Goal: Task Accomplishment & Management: Complete application form

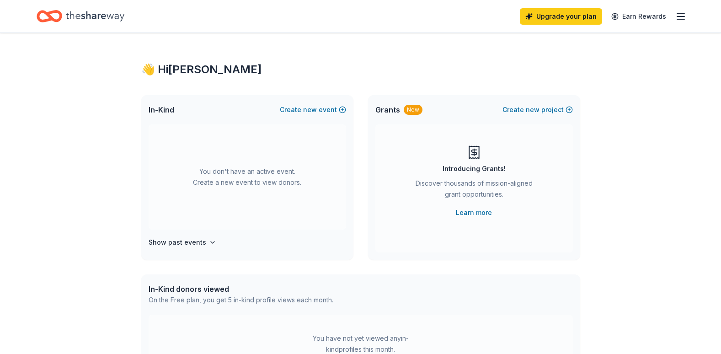
click at [79, 17] on icon "Home" at bounding box center [95, 16] width 59 height 19
click at [682, 14] on line "button" at bounding box center [681, 14] width 7 height 0
drag, startPoint x: 671, startPoint y: 285, endPoint x: 557, endPoint y: 323, distance: 119.6
click at [557, 323] on div "You have not yet viewed any in-kind profiles this month. Create a new event to …" at bounding box center [361, 353] width 425 height 77
click at [184, 248] on h4 "Show past events" at bounding box center [178, 242] width 58 height 11
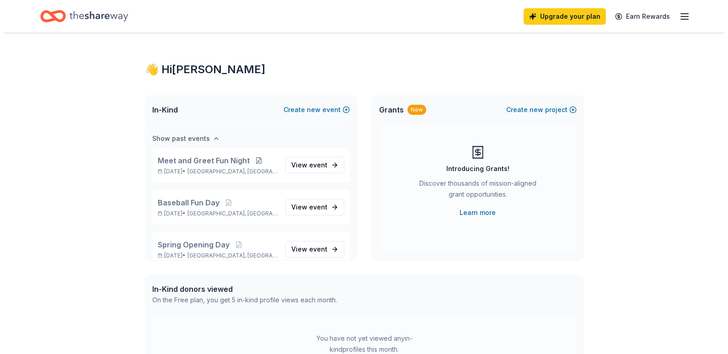
scroll to position [105, 0]
click at [306, 163] on span "event" at bounding box center [315, 164] width 18 height 8
click at [296, 167] on span "View event" at bounding box center [306, 163] width 36 height 11
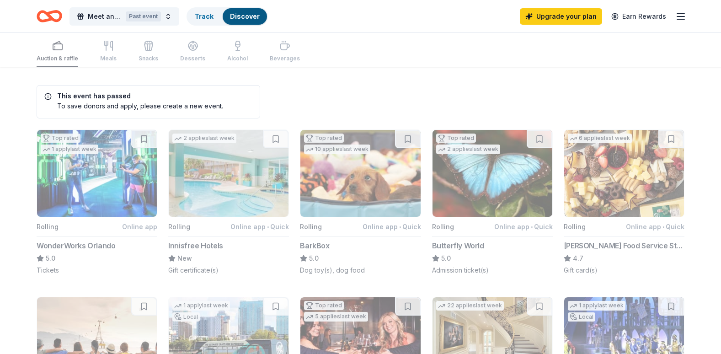
click at [682, 18] on icon "button" at bounding box center [681, 16] width 11 height 11
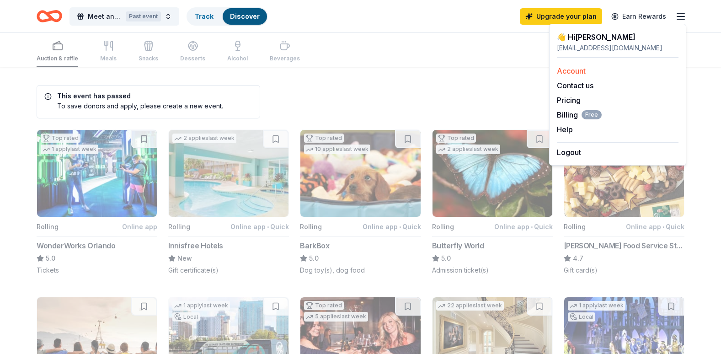
click at [573, 74] on link "Account" at bounding box center [571, 70] width 29 height 9
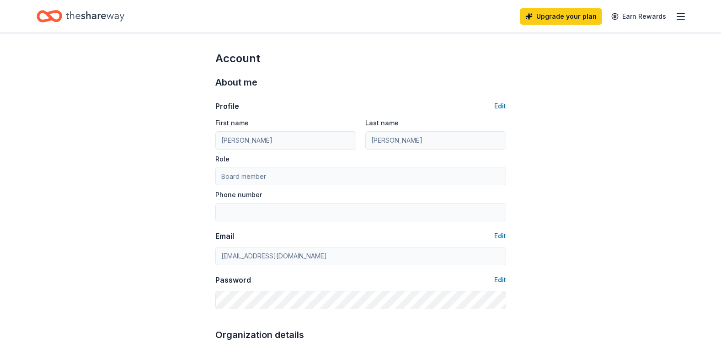
click at [75, 20] on icon "Home" at bounding box center [95, 16] width 59 height 19
click at [98, 13] on icon "Home" at bounding box center [95, 16] width 59 height 19
click at [680, 18] on icon "button" at bounding box center [681, 16] width 11 height 11
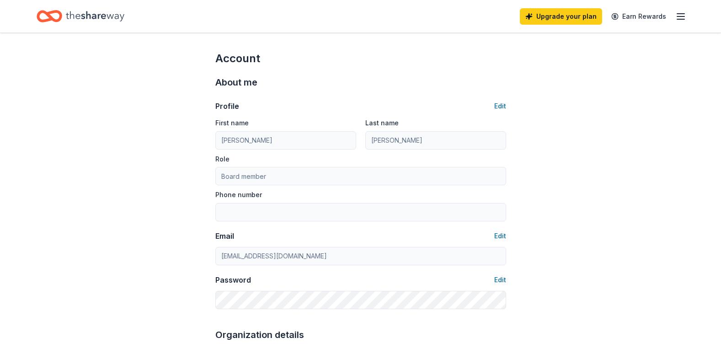
click at [52, 18] on icon "Home" at bounding box center [54, 15] width 14 height 9
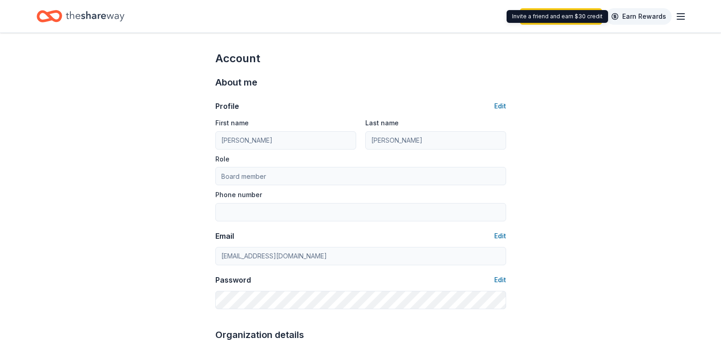
drag, startPoint x: 101, startPoint y: 18, endPoint x: 636, endPoint y: 20, distance: 535.3
click at [636, 20] on link "Earn Rewards" at bounding box center [639, 16] width 66 height 16
click at [631, 18] on link "Earn Rewards" at bounding box center [639, 16] width 66 height 16
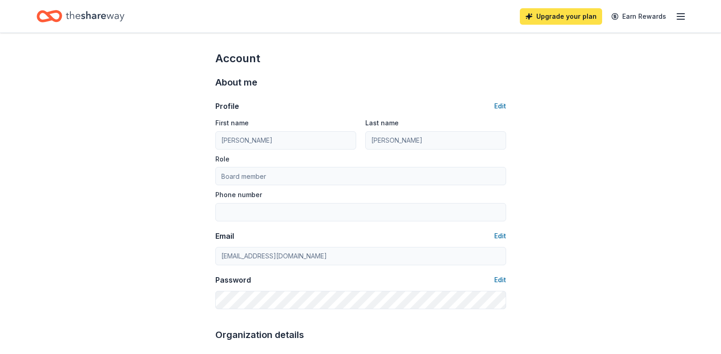
click at [585, 18] on link "Upgrade your plan" at bounding box center [561, 16] width 82 height 16
click at [572, 12] on link "Upgrade your plan" at bounding box center [561, 16] width 82 height 16
click at [75, 15] on icon "Home" at bounding box center [95, 16] width 59 height 19
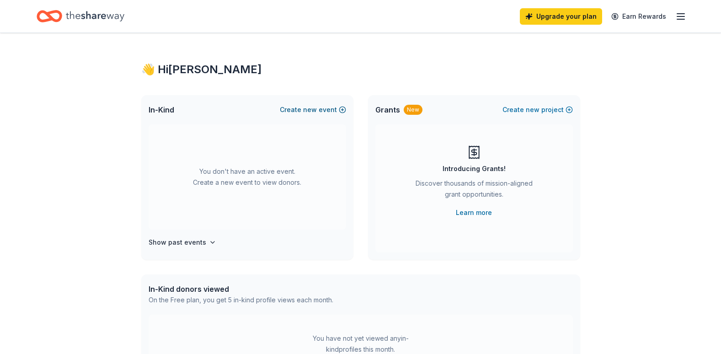
click at [323, 108] on button "Create new event" at bounding box center [313, 109] width 66 height 11
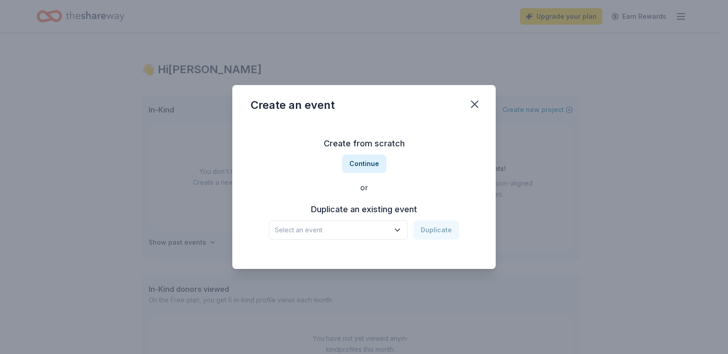
click at [366, 233] on span "Select an event" at bounding box center [332, 230] width 114 height 11
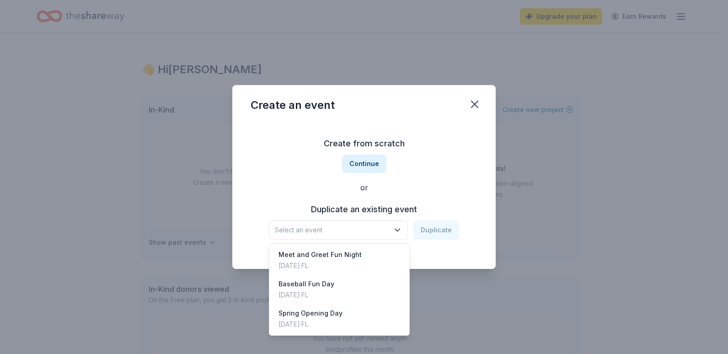
click at [368, 163] on div "Create from scratch Continue or Duplicate an existing event Select an event Dup…" at bounding box center [364, 188] width 227 height 133
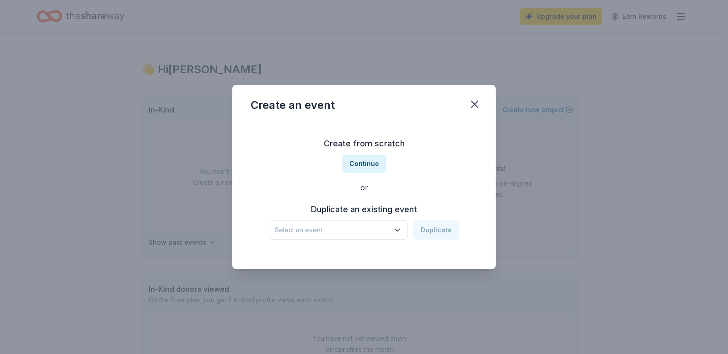
click at [368, 163] on button "Continue" at bounding box center [364, 164] width 44 height 18
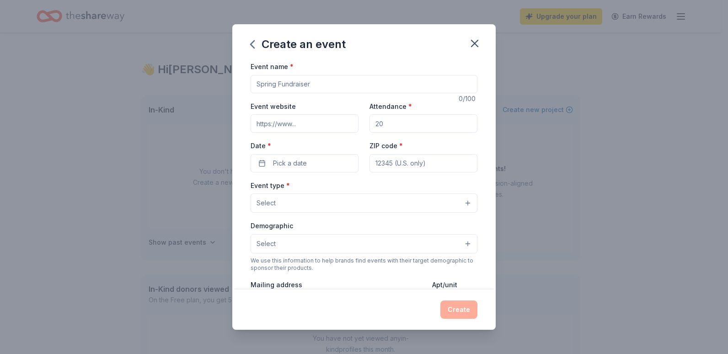
click at [312, 84] on input "Event name *" at bounding box center [364, 84] width 227 height 18
click at [257, 86] on input "Fall Festival" at bounding box center [364, 84] width 227 height 18
type input "PSLALL Fall Festival"
click at [278, 127] on input "Event website" at bounding box center [305, 123] width 108 height 18
type input "www.pslall.com"
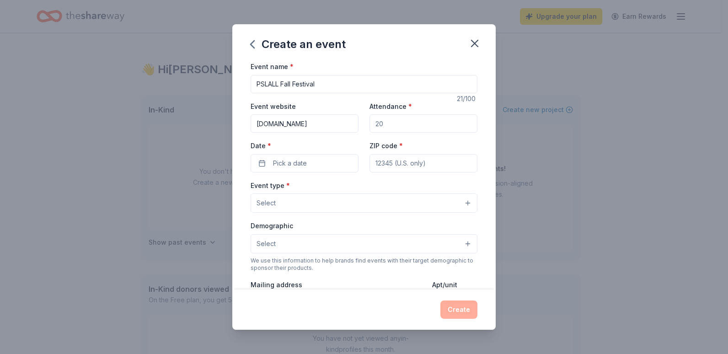
type input "300"
type input "pslallbaseball@gmail.com"
click at [423, 123] on input "300" at bounding box center [424, 123] width 108 height 18
drag, startPoint x: 418, startPoint y: 123, endPoint x: 355, endPoint y: 128, distance: 63.4
click at [355, 128] on div "Event website www.pslall.com Attendance * 300 Date * Pick a date ZIP code *" at bounding box center [364, 137] width 227 height 72
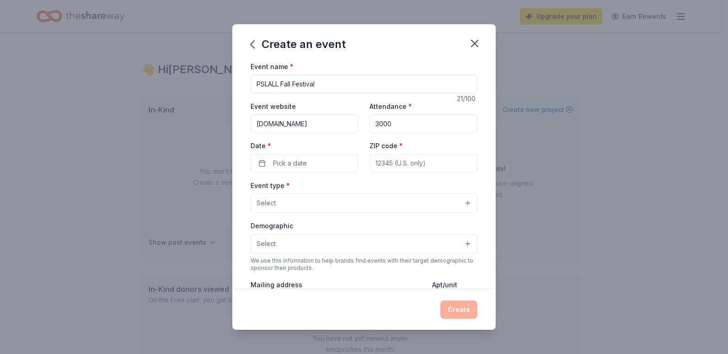
type input "3000"
click at [319, 165] on button "Pick a date" at bounding box center [305, 163] width 108 height 18
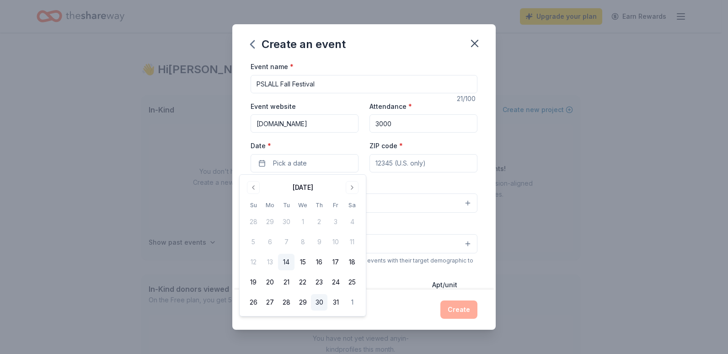
click at [321, 301] on button "30" at bounding box center [319, 302] width 16 height 16
click at [392, 181] on div "Event type * Select" at bounding box center [364, 196] width 227 height 33
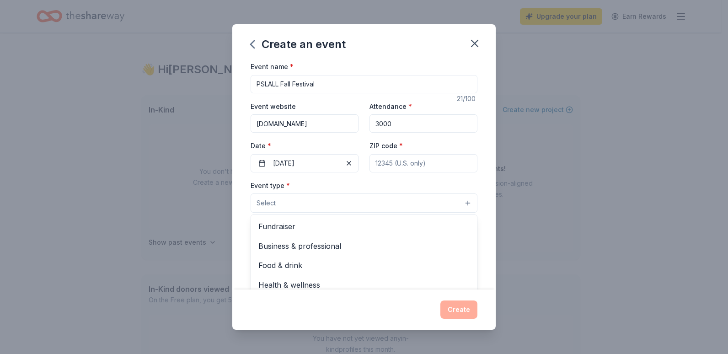
click at [336, 199] on button "Select" at bounding box center [364, 203] width 227 height 19
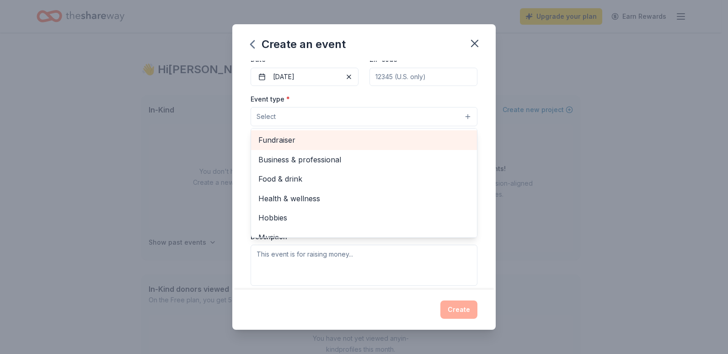
click at [422, 139] on span "Fundraiser" at bounding box center [363, 140] width 211 height 12
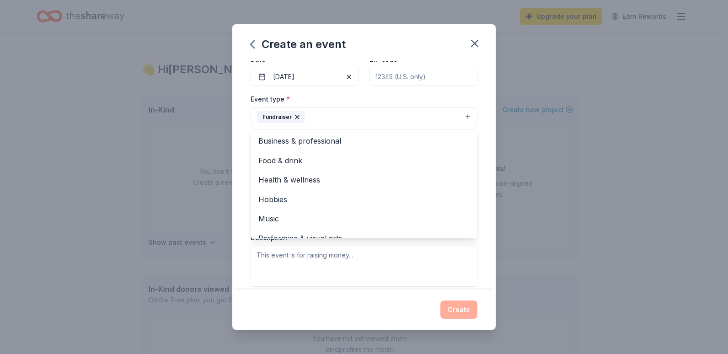
click at [483, 133] on div "Event name * PSLALL Fall Festival 21 /100 Event website www.pslall.com Attendan…" at bounding box center [364, 175] width 264 height 229
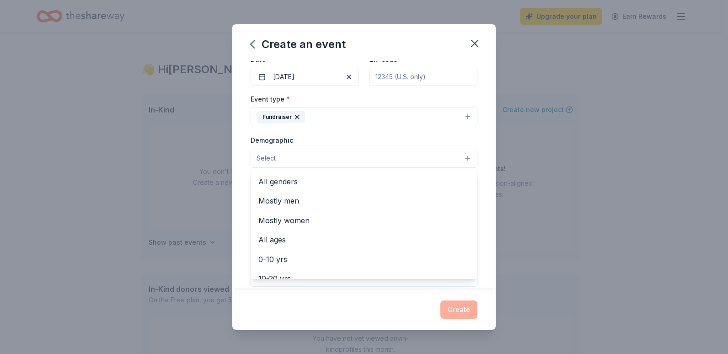
click at [413, 156] on button "Select" at bounding box center [364, 158] width 227 height 19
click at [406, 239] on span "All ages" at bounding box center [363, 240] width 211 height 12
click at [478, 165] on div "Event name * PSLALL Fall Festival 21 /100 Event website www.pslall.com Attendan…" at bounding box center [364, 175] width 264 height 229
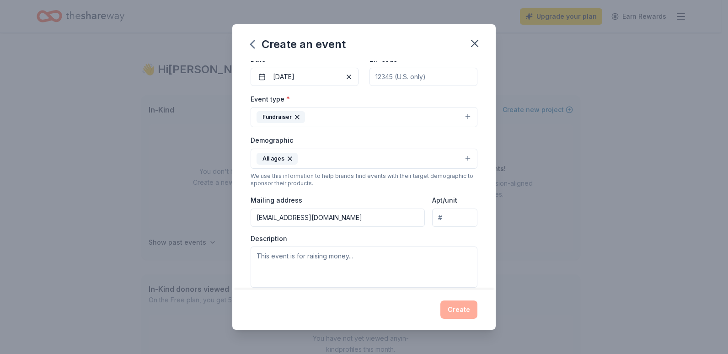
click at [436, 160] on button "All ages" at bounding box center [364, 159] width 227 height 20
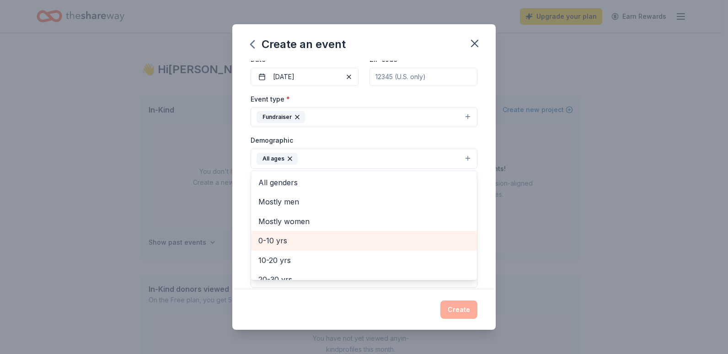
click at [316, 240] on span "0-10 yrs" at bounding box center [363, 241] width 211 height 12
click at [416, 242] on span "10-20 yrs" at bounding box center [363, 241] width 211 height 12
click at [334, 242] on span "20-30 yrs" at bounding box center [363, 241] width 211 height 12
click at [330, 243] on span "30-40 yrs" at bounding box center [363, 241] width 211 height 12
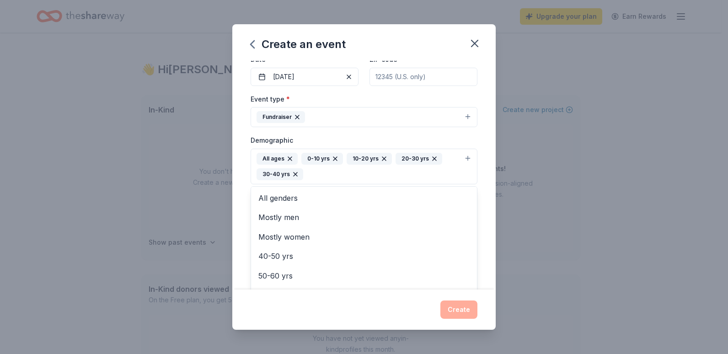
click at [479, 214] on div "Event name * PSLALL Fall Festival 21 /100 Event website www.pslall.com Attendan…" at bounding box center [364, 175] width 264 height 229
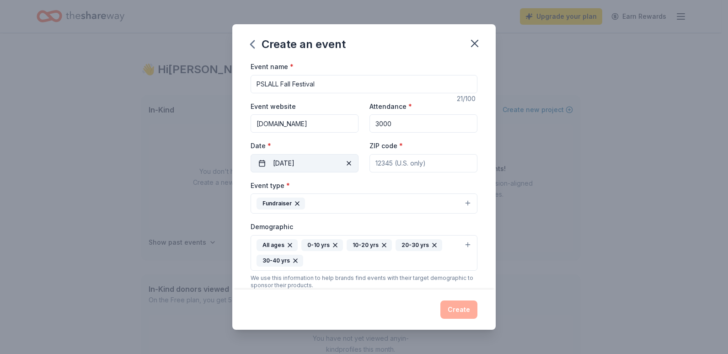
click at [349, 162] on span "button" at bounding box center [349, 163] width 11 height 11
click at [312, 165] on button "Pick a date" at bounding box center [305, 163] width 108 height 18
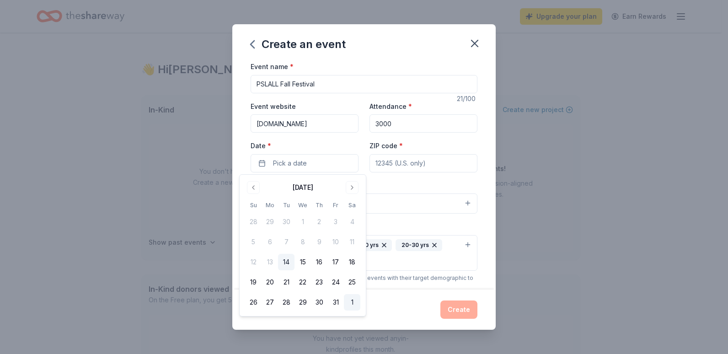
click at [350, 299] on button "1" at bounding box center [352, 302] width 16 height 16
click at [484, 160] on div "Event name * PSLALL Fall Festival 21 /100 Event website www.pslall.com Attendan…" at bounding box center [364, 175] width 264 height 229
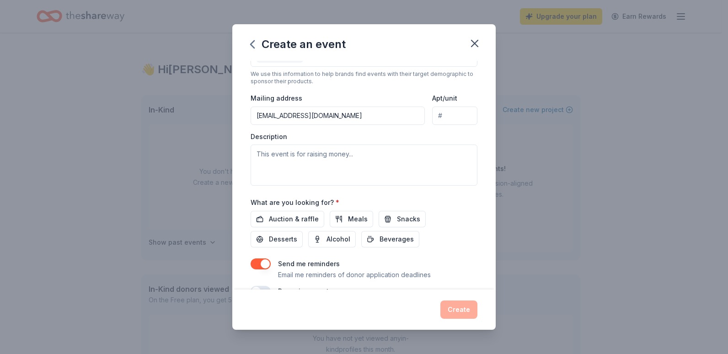
scroll to position [206, 0]
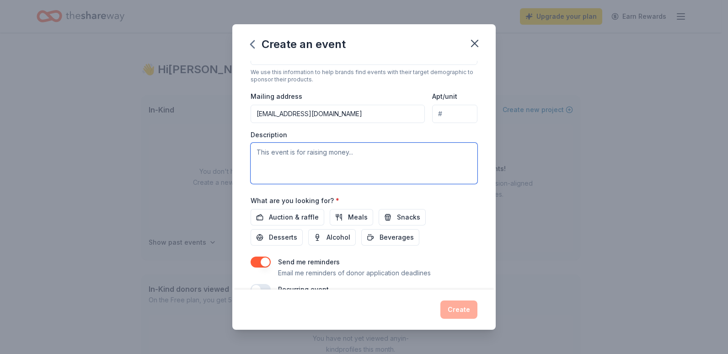
click at [431, 168] on textarea at bounding box center [364, 163] width 227 height 41
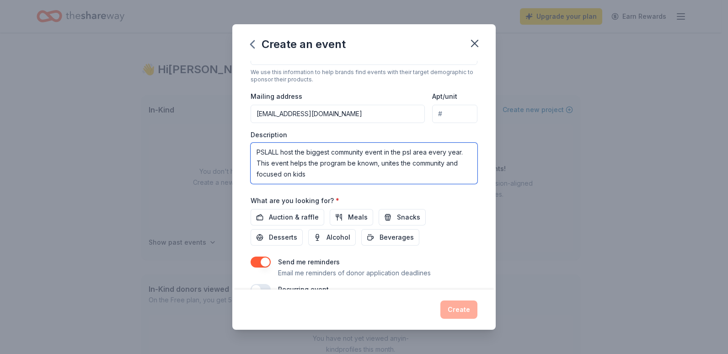
click at [466, 165] on textarea "PSLALL host the biggest community event in the psl area every year. This event …" at bounding box center [364, 163] width 227 height 41
click at [361, 178] on textarea "PSLALL host the biggest community event in the psl area every year. This event …" at bounding box center [364, 163] width 227 height 41
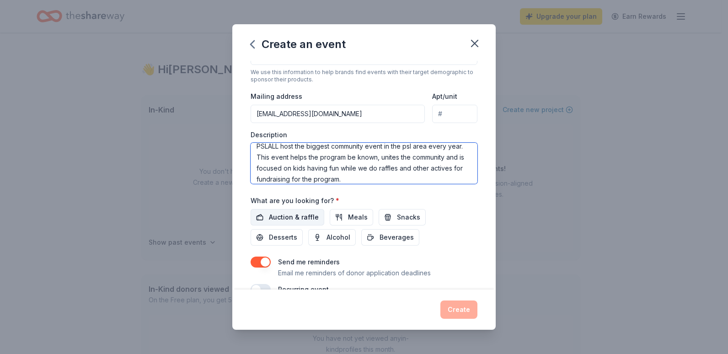
type textarea "PSLALL host the biggest community event in the psl area every year. This event …"
click at [307, 218] on span "Auction & raffle" at bounding box center [294, 217] width 50 height 11
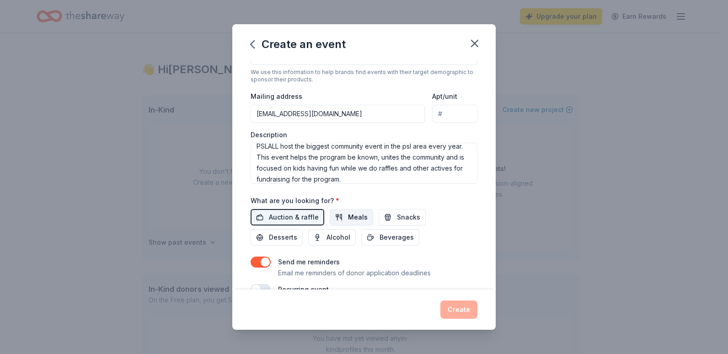
click at [355, 221] on span "Meals" at bounding box center [358, 217] width 20 height 11
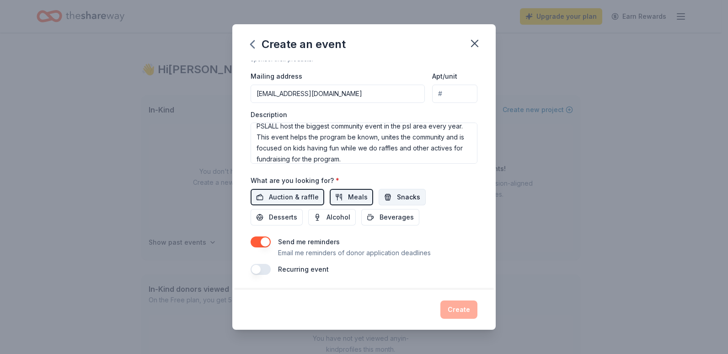
click at [401, 193] on span "Snacks" at bounding box center [408, 197] width 23 height 11
click at [394, 218] on span "Beverages" at bounding box center [397, 217] width 34 height 11
click at [289, 217] on span "Desserts" at bounding box center [283, 217] width 28 height 11
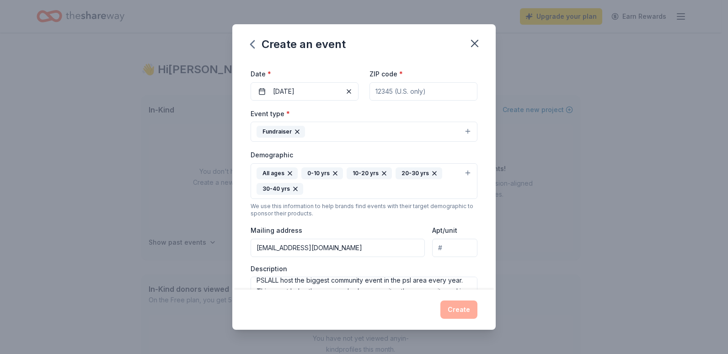
scroll to position [0, 0]
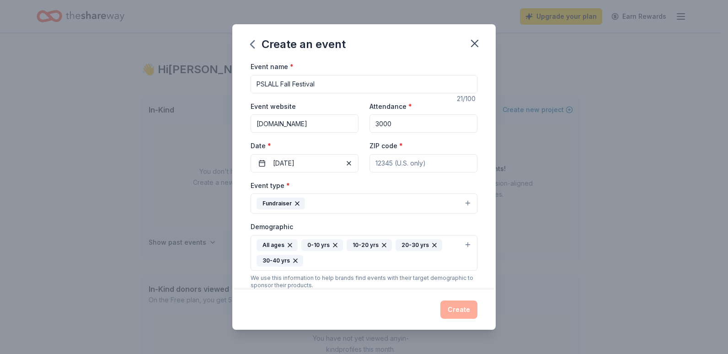
click at [402, 164] on input "ZIP code *" at bounding box center [424, 163] width 108 height 18
type input "34952"
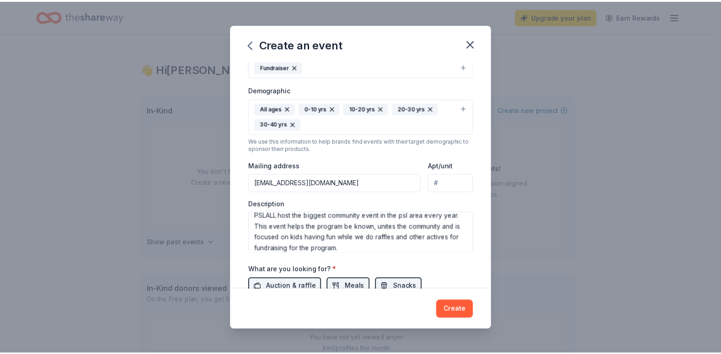
scroll to position [226, 0]
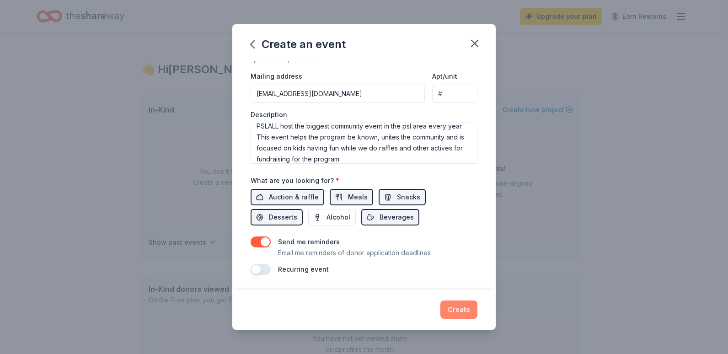
click at [462, 307] on button "Create" at bounding box center [459, 310] width 37 height 18
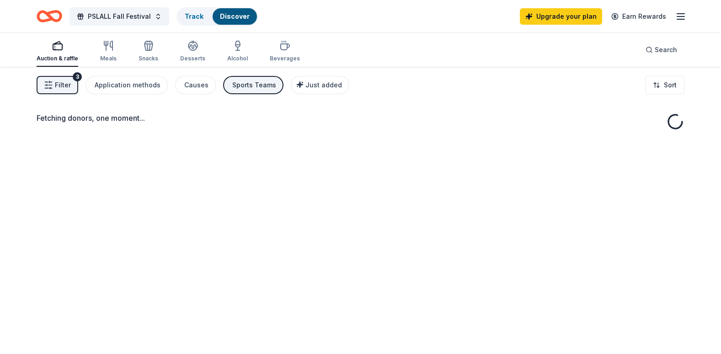
click at [680, 16] on line "button" at bounding box center [681, 16] width 7 height 0
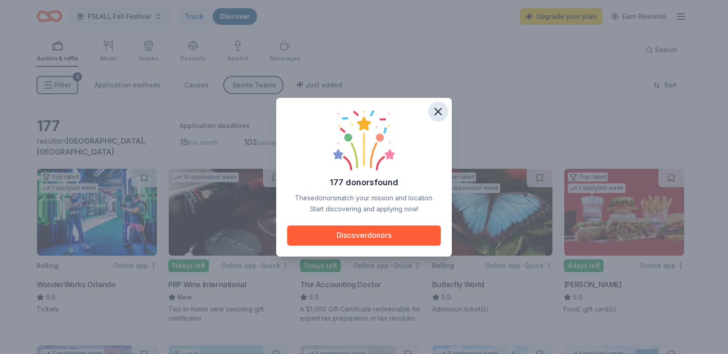
click at [441, 112] on icon "button" at bounding box center [438, 111] width 13 height 13
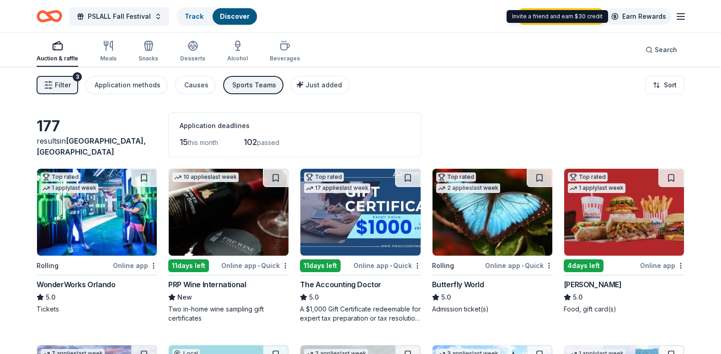
click at [653, 16] on link "Earn Rewards" at bounding box center [639, 16] width 66 height 16
click at [631, 17] on link "Earn Rewards" at bounding box center [639, 16] width 66 height 16
click at [636, 16] on link "Earn Rewards" at bounding box center [639, 16] width 66 height 16
click at [635, 17] on link "Earn Rewards" at bounding box center [639, 16] width 66 height 16
click at [615, 16] on link "Earn Rewards" at bounding box center [639, 16] width 66 height 16
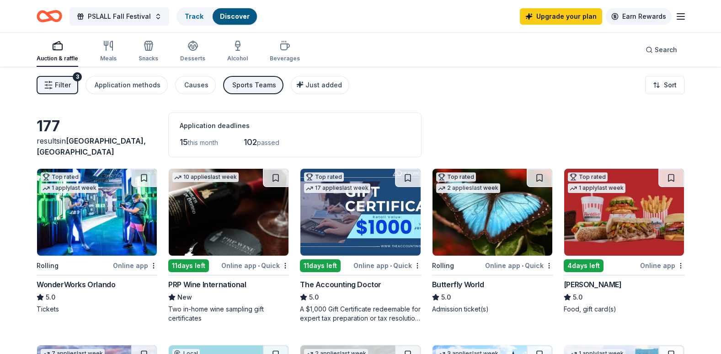
click at [633, 19] on link "Earn Rewards" at bounding box center [639, 16] width 66 height 16
click at [647, 13] on link "Earn Rewards" at bounding box center [639, 16] width 66 height 16
click at [645, 17] on link "Earn Rewards" at bounding box center [639, 16] width 66 height 16
click at [631, 18] on link "Earn Rewards" at bounding box center [639, 16] width 66 height 16
click at [681, 19] on line "button" at bounding box center [681, 19] width 7 height 0
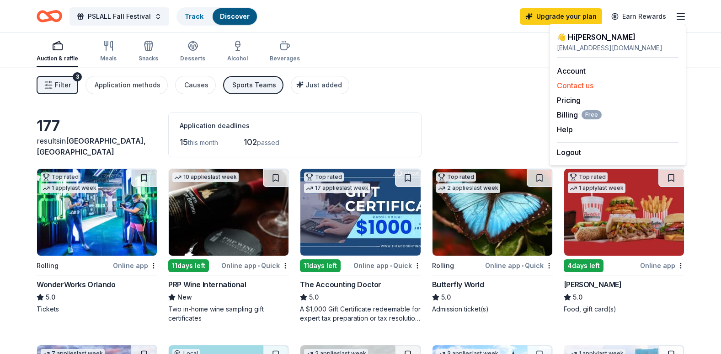
click at [593, 86] on button "Contact us" at bounding box center [575, 85] width 37 height 11
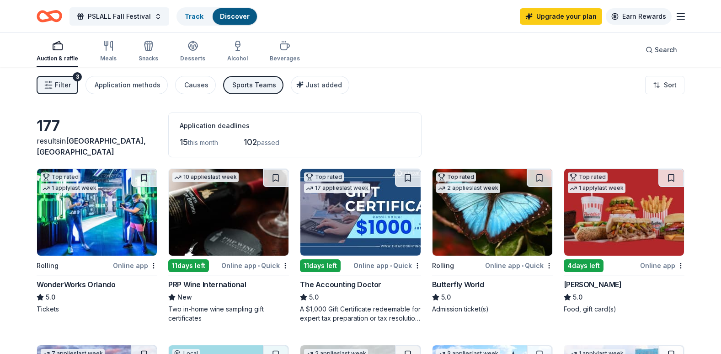
click at [623, 17] on link "Earn Rewards" at bounding box center [639, 16] width 66 height 16
click at [629, 16] on link "Earn Rewards" at bounding box center [639, 16] width 66 height 16
click at [656, 22] on link "Earn Rewards" at bounding box center [639, 16] width 66 height 16
click at [576, 20] on link "Upgrade your plan" at bounding box center [561, 16] width 82 height 16
click at [640, 19] on link "Earn Rewards" at bounding box center [639, 16] width 66 height 16
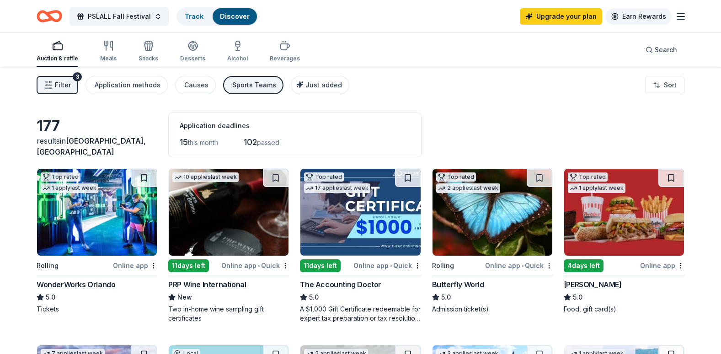
click at [624, 17] on link "Earn Rewards" at bounding box center [639, 16] width 66 height 16
click at [59, 16] on icon "Home" at bounding box center [54, 15] width 14 height 9
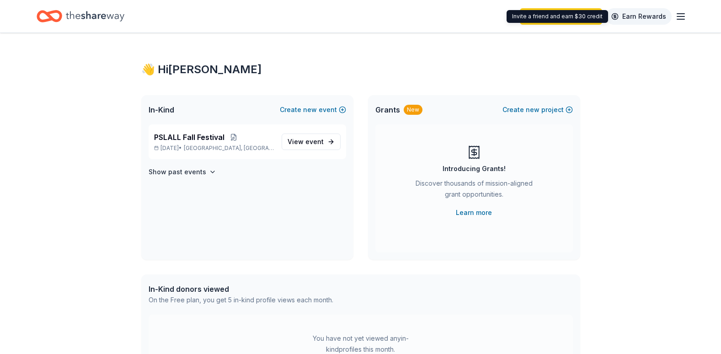
click at [630, 16] on link "Earn Rewards" at bounding box center [639, 16] width 66 height 16
click at [619, 16] on link "Earn Rewards" at bounding box center [639, 16] width 66 height 16
drag, startPoint x: 619, startPoint y: 16, endPoint x: 629, endPoint y: 12, distance: 10.1
click at [629, 12] on link "Earn Rewards" at bounding box center [639, 16] width 66 height 16
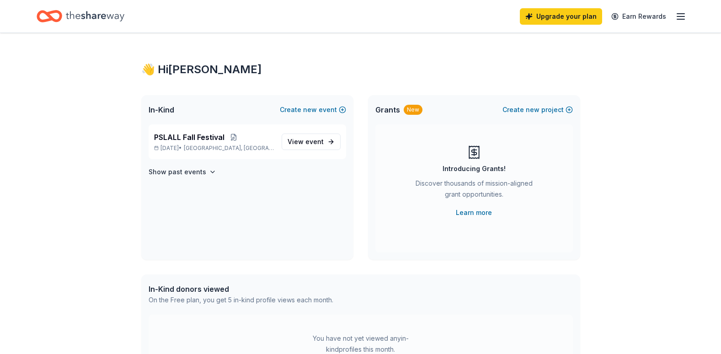
click at [679, 20] on icon "button" at bounding box center [681, 16] width 11 height 11
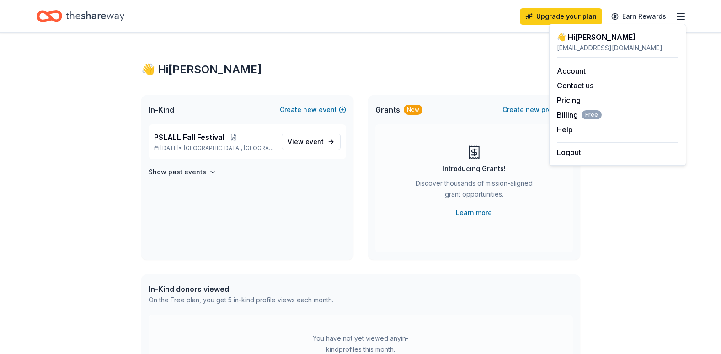
click at [460, 78] on div "👋 Hi Jessica In-Kind Create new event PSLALL Fall Festival Nov 01, 2025 • India…" at bounding box center [361, 291] width 468 height 516
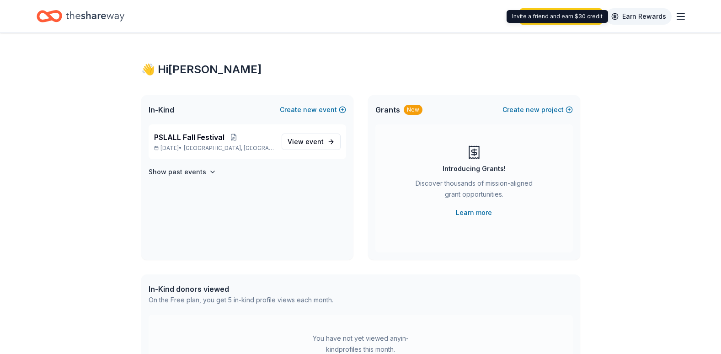
click at [631, 19] on link "Earn Rewards" at bounding box center [639, 16] width 66 height 16
click at [646, 20] on link "Earn Rewards" at bounding box center [639, 16] width 66 height 16
click at [639, 15] on link "Earn Rewards" at bounding box center [639, 16] width 66 height 16
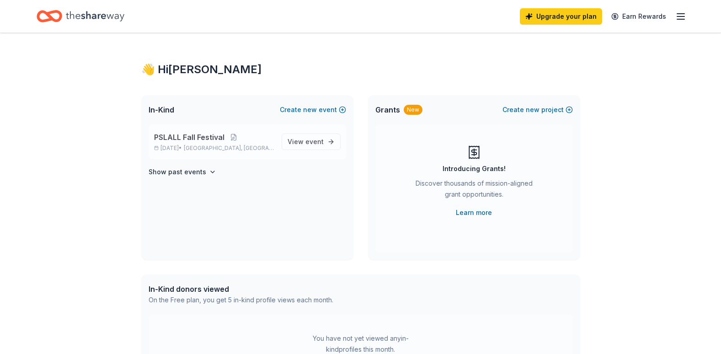
click at [204, 135] on span "PSLALL Fall Festival" at bounding box center [189, 137] width 70 height 11
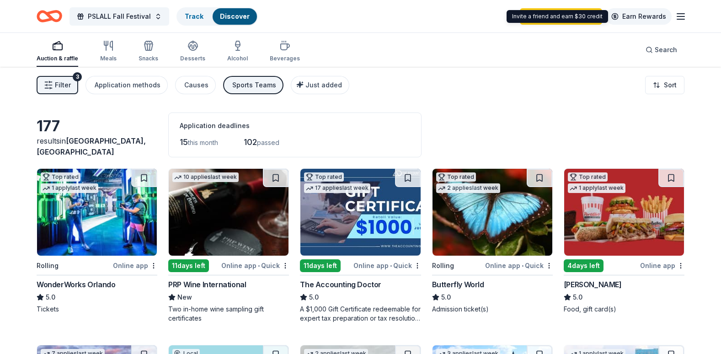
click at [632, 18] on link "Earn Rewards" at bounding box center [639, 16] width 66 height 16
click at [652, 19] on link "Earn Rewards" at bounding box center [639, 16] width 66 height 16
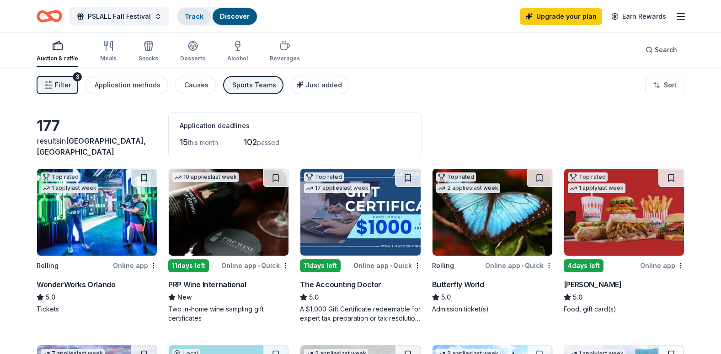
click at [191, 21] on div "Track" at bounding box center [194, 16] width 33 height 16
click at [187, 14] on link "Track" at bounding box center [194, 16] width 19 height 8
click at [192, 13] on link "Track" at bounding box center [194, 16] width 19 height 8
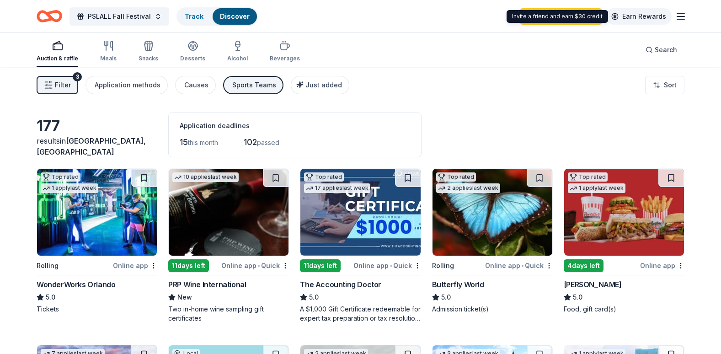
click at [633, 18] on link "Earn Rewards" at bounding box center [639, 16] width 66 height 16
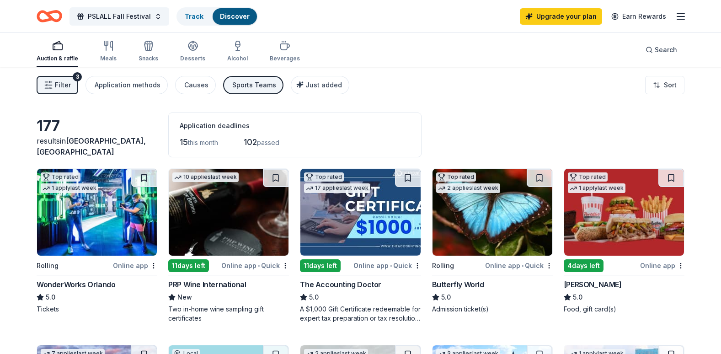
click at [675, 17] on div "Upgrade your plan Earn Rewards" at bounding box center [603, 16] width 167 height 22
click at [683, 18] on icon "button" at bounding box center [681, 16] width 11 height 11
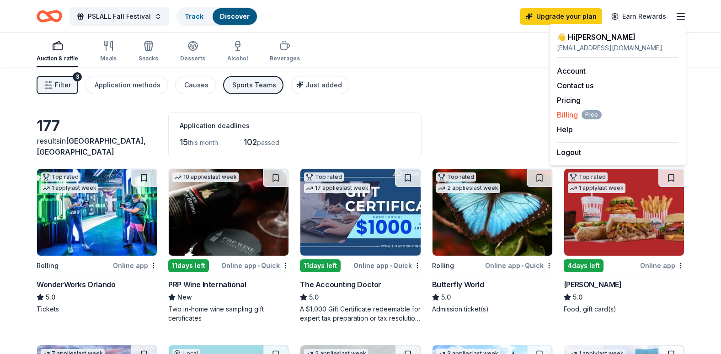
click at [561, 115] on span "Billing Free" at bounding box center [579, 114] width 45 height 11
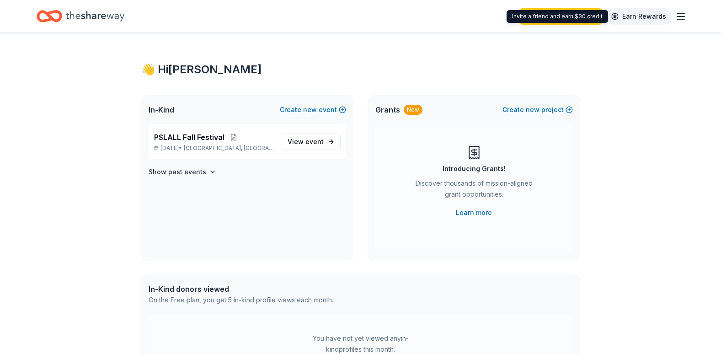
click at [635, 19] on link "Earn Rewards" at bounding box center [639, 16] width 66 height 16
click at [651, 12] on link "Earn Rewards" at bounding box center [639, 16] width 66 height 16
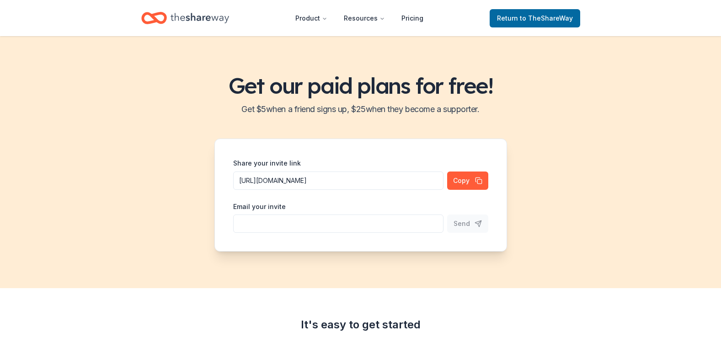
click at [394, 232] on input "Share your invite link" at bounding box center [338, 224] width 210 height 18
type input "nicoleb54@hotmail.com"
click at [459, 221] on span "Send" at bounding box center [462, 223] width 16 height 11
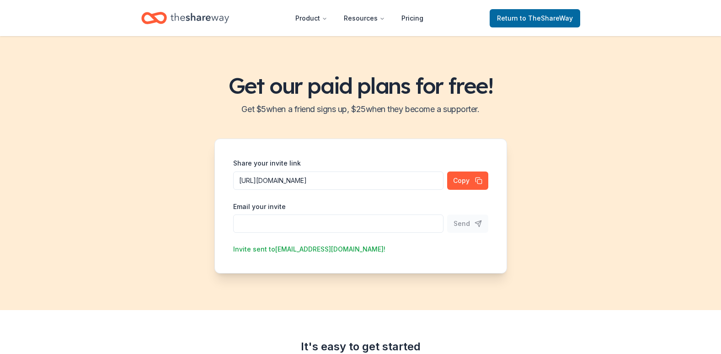
click at [183, 15] on icon "Home" at bounding box center [200, 18] width 59 height 19
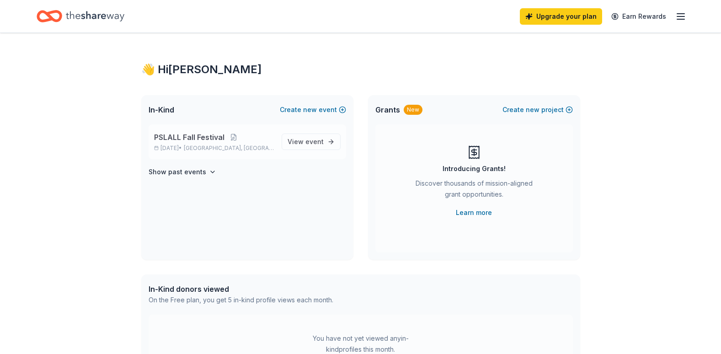
click at [201, 137] on span "PSLALL Fall Festival" at bounding box center [189, 137] width 70 height 11
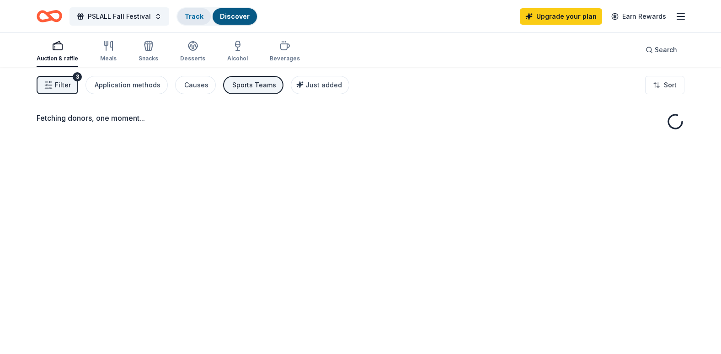
click at [188, 15] on link "Track" at bounding box center [194, 16] width 19 height 8
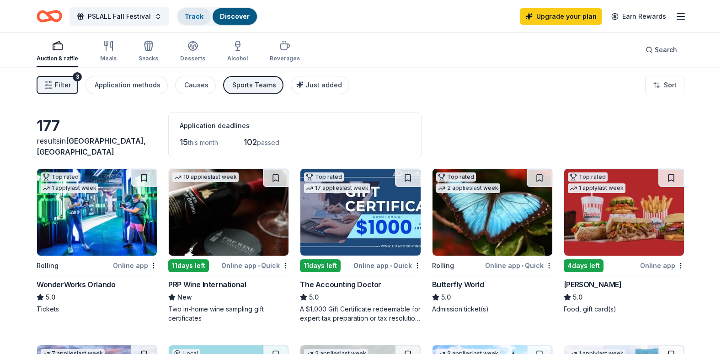
click at [188, 15] on link "Track" at bounding box center [194, 16] width 19 height 8
click at [190, 17] on link "Track" at bounding box center [194, 16] width 19 height 8
click at [189, 19] on link "Track" at bounding box center [194, 16] width 19 height 8
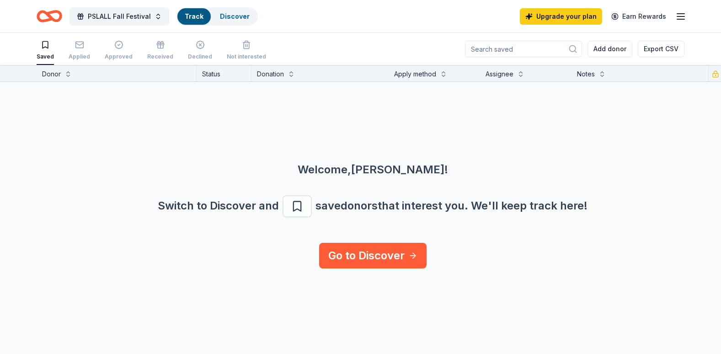
scroll to position [0, 0]
click at [367, 260] on link "Go to Discover" at bounding box center [373, 255] width 108 height 26
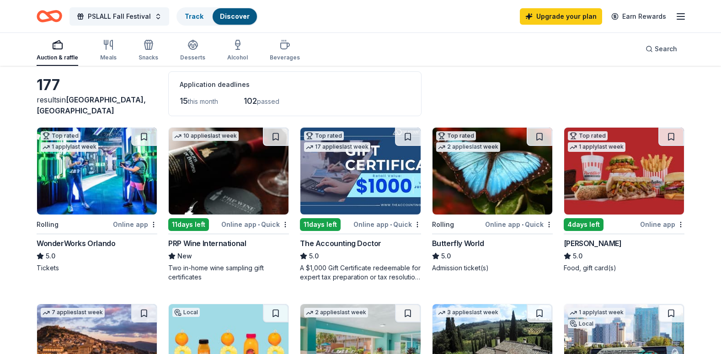
scroll to position [65, 0]
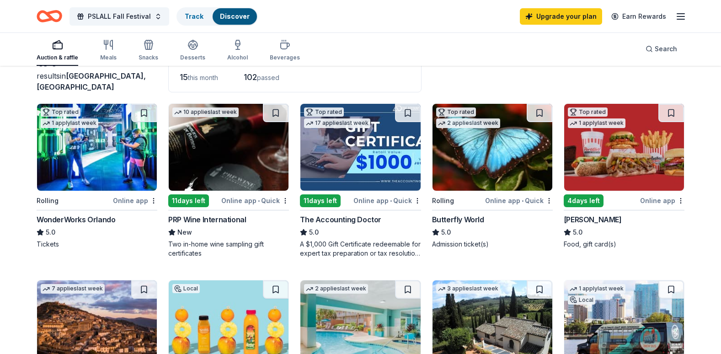
click at [110, 141] on img at bounding box center [97, 147] width 120 height 87
click at [155, 203] on html "PSLALL Fall Festival Track Discover Upgrade your plan Earn Rewards Auction & ra…" at bounding box center [360, 112] width 721 height 354
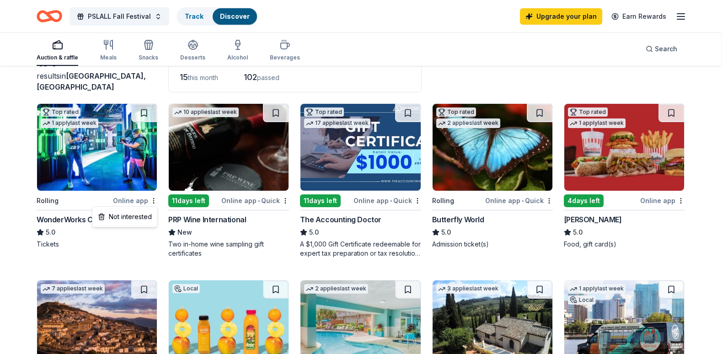
click at [0, 182] on html "PSLALL Fall Festival Track Discover Upgrade your plan Earn Rewards Auction & ra…" at bounding box center [364, 112] width 728 height 354
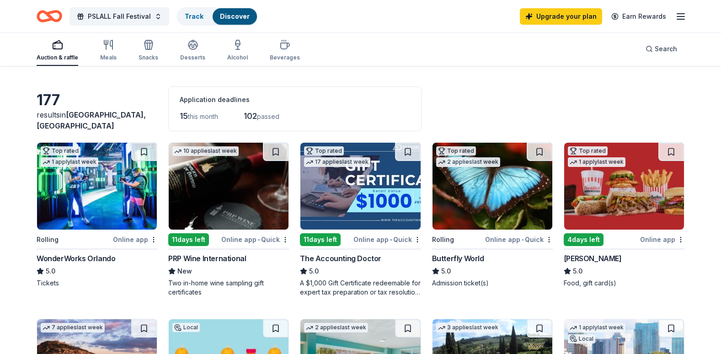
scroll to position [0, 0]
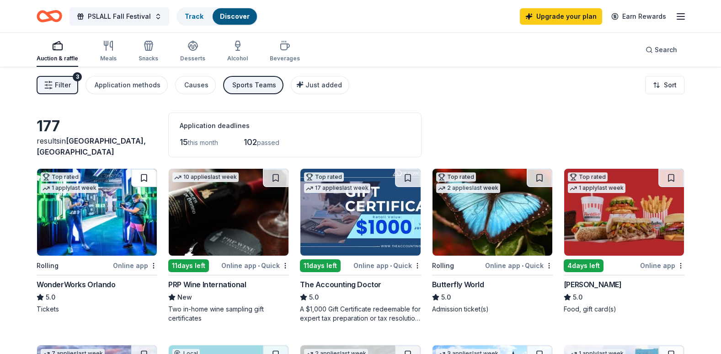
click at [142, 177] on button at bounding box center [144, 178] width 26 height 18
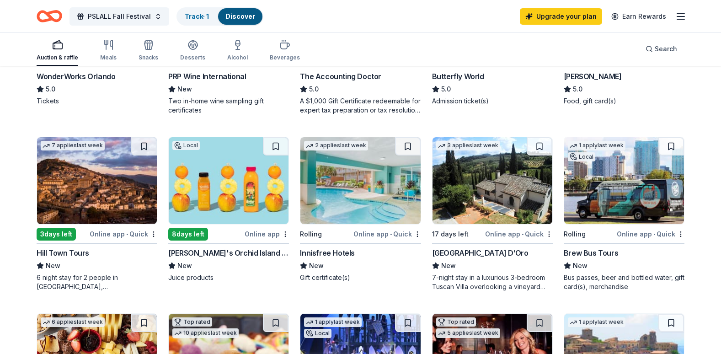
scroll to position [217, 0]
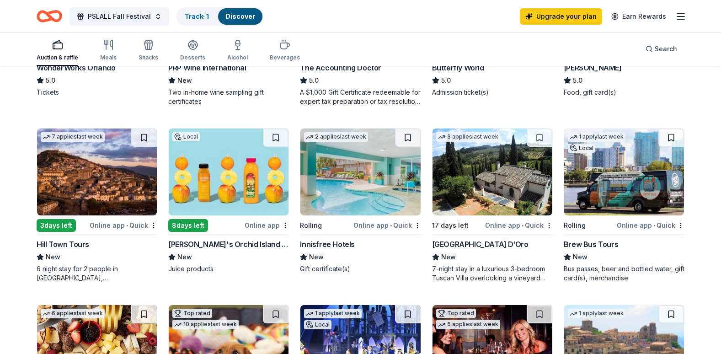
click at [232, 179] on img at bounding box center [229, 172] width 120 height 87
click at [276, 139] on button at bounding box center [276, 138] width 26 height 18
click at [368, 196] on img at bounding box center [361, 172] width 120 height 87
click at [408, 135] on button at bounding box center [408, 138] width 26 height 18
click at [344, 181] on img at bounding box center [361, 172] width 120 height 87
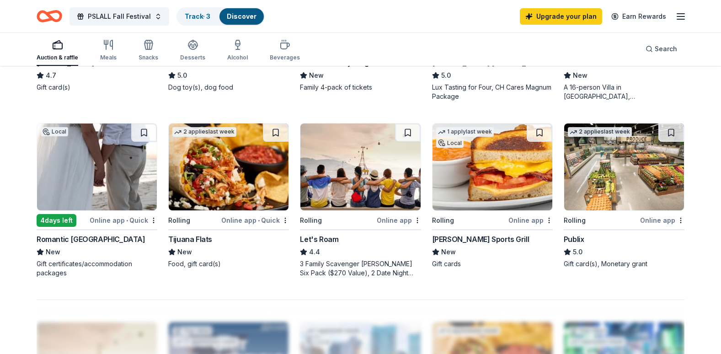
scroll to position [579, 0]
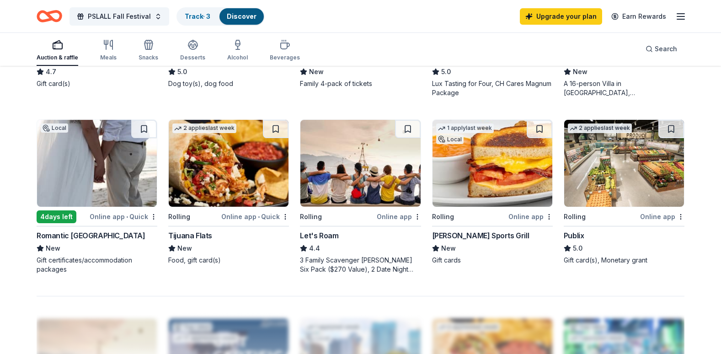
click at [239, 156] on img at bounding box center [229, 163] width 120 height 87
click at [278, 127] on button at bounding box center [276, 129] width 26 height 18
click at [363, 166] on img at bounding box center [361, 163] width 120 height 87
click at [410, 130] on button at bounding box center [408, 129] width 26 height 18
click at [609, 183] on img at bounding box center [625, 163] width 120 height 87
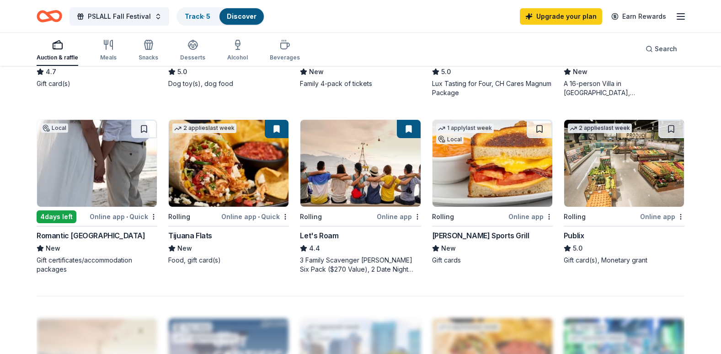
click at [409, 131] on button at bounding box center [409, 129] width 24 height 18
click at [408, 130] on button at bounding box center [409, 129] width 24 height 18
click at [192, 16] on link "Track · 5" at bounding box center [198, 16] width 26 height 8
click at [192, 18] on link "Track · 5" at bounding box center [198, 16] width 26 height 8
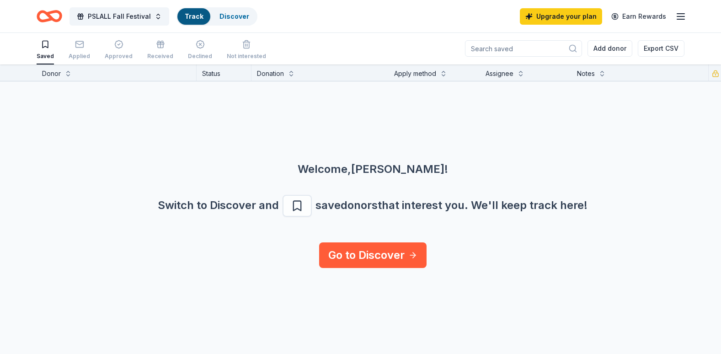
scroll to position [0, 0]
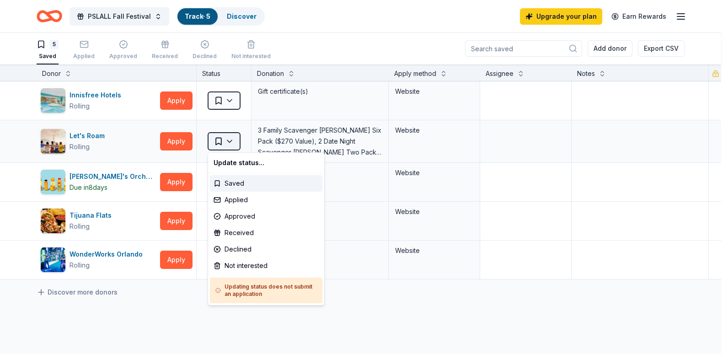
click at [233, 141] on html "PSLALL Fall Festival Track · 5 Discover Upgrade your plan Earn Rewards 5 Saved …" at bounding box center [364, 177] width 728 height 354
click at [326, 41] on html "PSLALL Fall Festival Track · 5 Discover Upgrade your plan Earn Rewards 5 Saved …" at bounding box center [364, 177] width 728 height 354
click at [218, 142] on html "PSLALL Fall Festival Track · 5 Discover Upgrade your plan Earn Rewards 5 Saved …" at bounding box center [364, 177] width 728 height 354
click at [243, 18] on html "PSLALL Fall Festival Track · 5 Discover Upgrade your plan Earn Rewards 5 Saved …" at bounding box center [364, 177] width 728 height 354
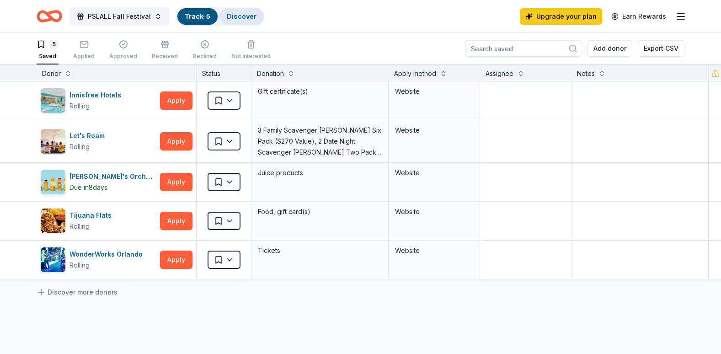
click at [241, 16] on link "Discover" at bounding box center [242, 16] width 30 height 8
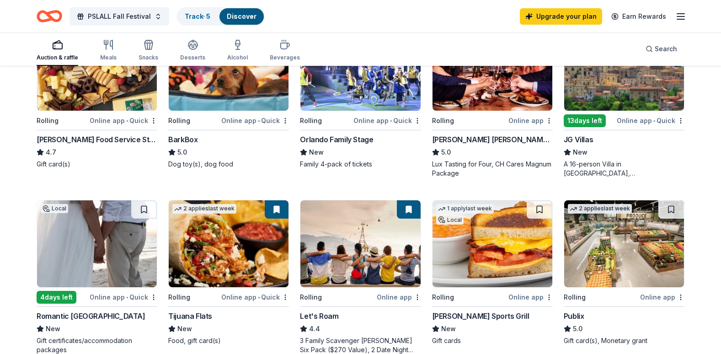
scroll to position [500, 0]
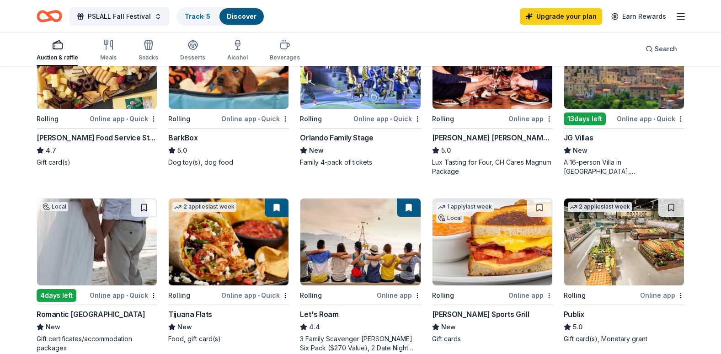
click at [480, 76] on img at bounding box center [493, 65] width 120 height 87
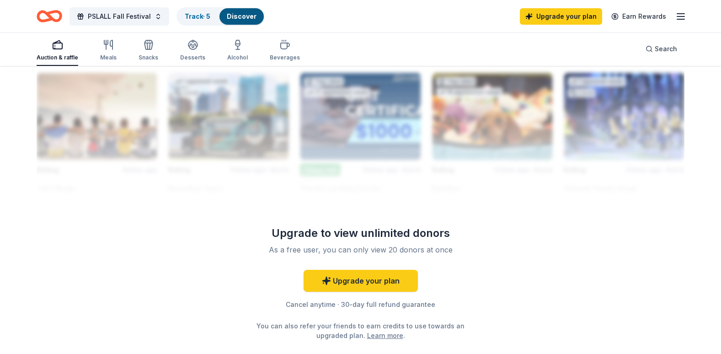
scroll to position [823, 0]
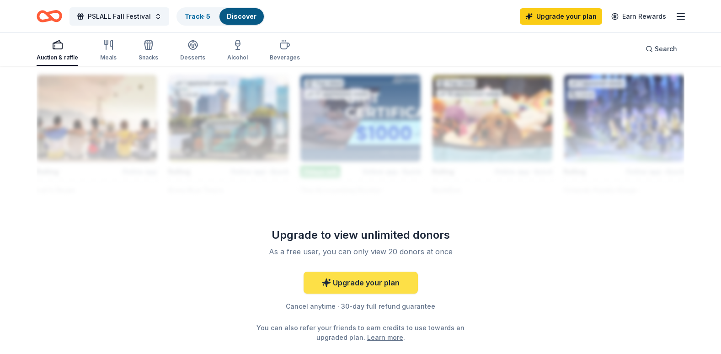
click at [384, 284] on link "Upgrade your plan" at bounding box center [361, 283] width 114 height 22
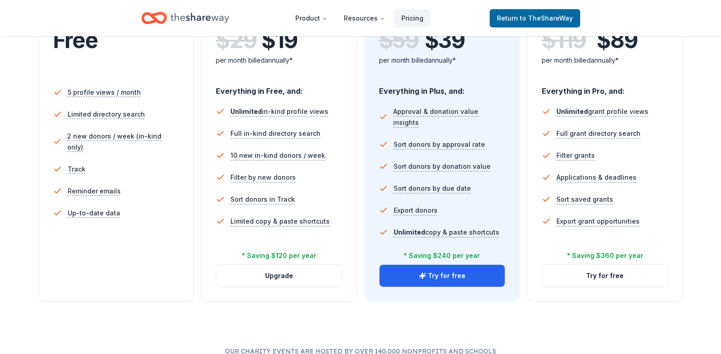
scroll to position [245, 0]
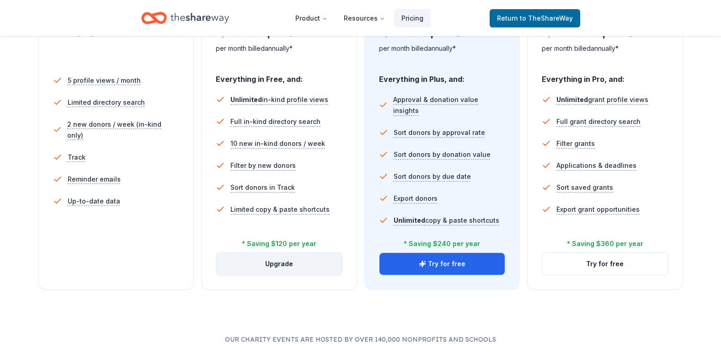
click at [288, 263] on button "Upgrade" at bounding box center [279, 264] width 126 height 22
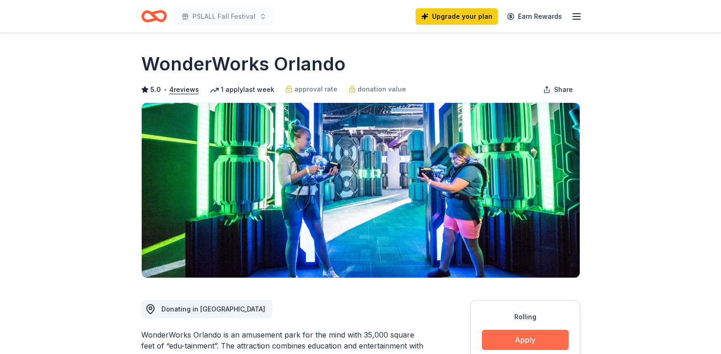
click at [526, 332] on button "Apply" at bounding box center [525, 340] width 87 height 20
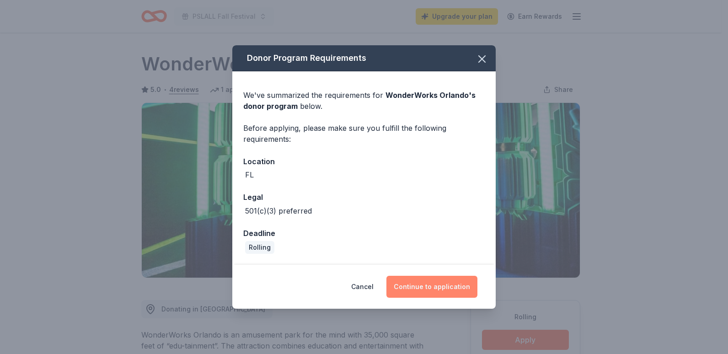
drag, startPoint x: 426, startPoint y: 287, endPoint x: 406, endPoint y: 290, distance: 20.7
drag, startPoint x: 406, startPoint y: 290, endPoint x: 367, endPoint y: 231, distance: 69.9
click at [367, 231] on div "Deadline" at bounding box center [364, 233] width 242 height 12
click at [423, 288] on button "Continue to application" at bounding box center [432, 287] width 91 height 22
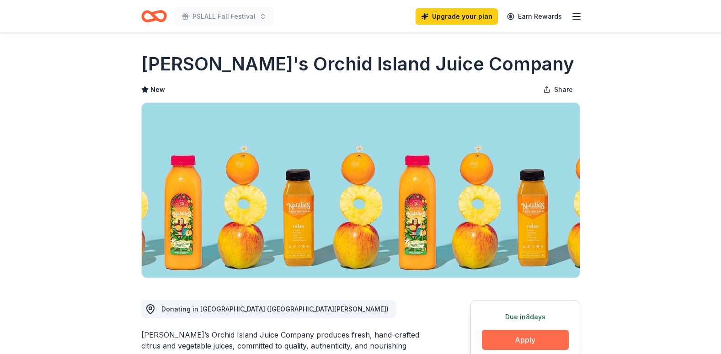
click at [528, 343] on button "Apply" at bounding box center [525, 340] width 87 height 20
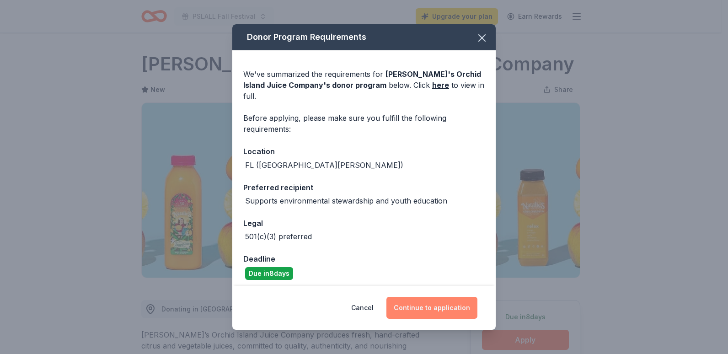
click at [431, 303] on button "Continue to application" at bounding box center [432, 308] width 91 height 22
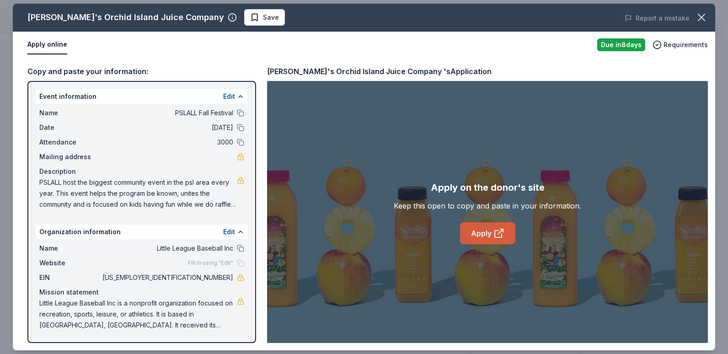
click at [484, 231] on link "Apply" at bounding box center [487, 233] width 55 height 22
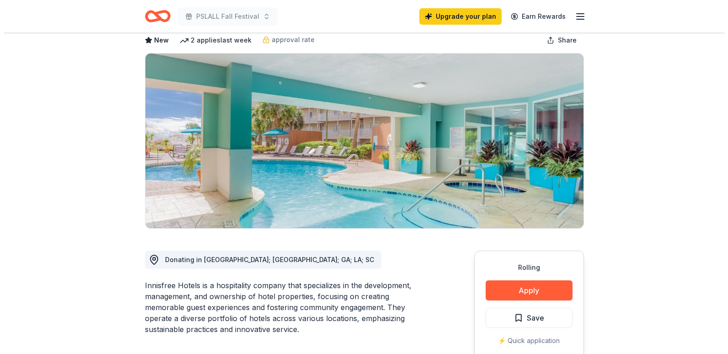
scroll to position [60, 0]
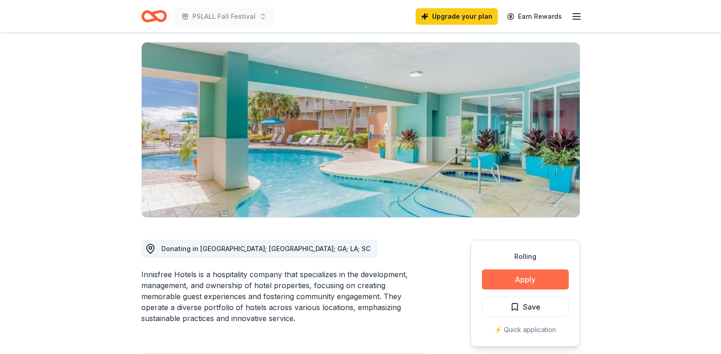
click at [530, 274] on button "Apply" at bounding box center [525, 279] width 87 height 20
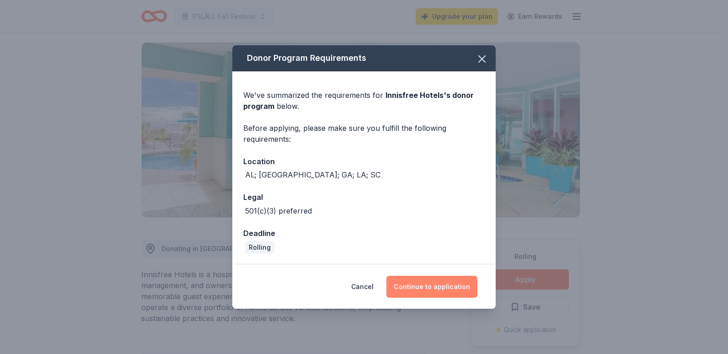
click at [429, 288] on button "Continue to application" at bounding box center [432, 287] width 91 height 22
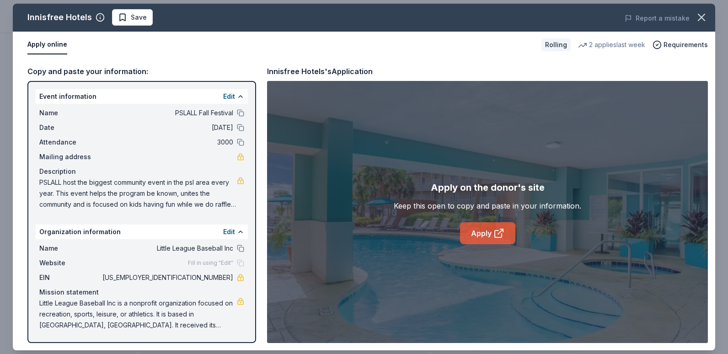
click at [489, 236] on link "Apply" at bounding box center [487, 233] width 55 height 22
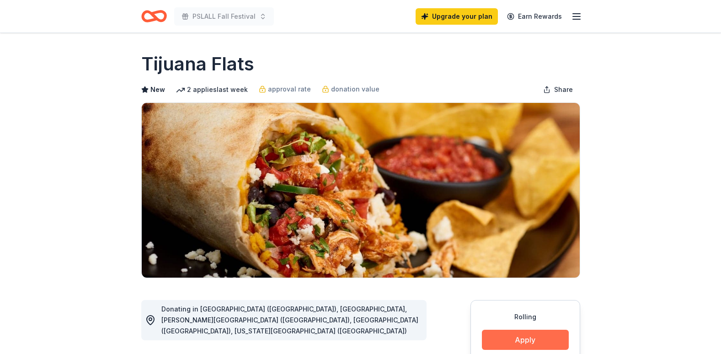
click at [517, 339] on button "Apply" at bounding box center [525, 340] width 87 height 20
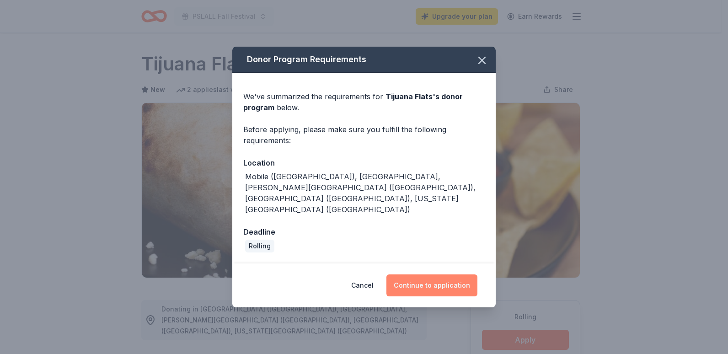
click at [447, 274] on button "Continue to application" at bounding box center [432, 285] width 91 height 22
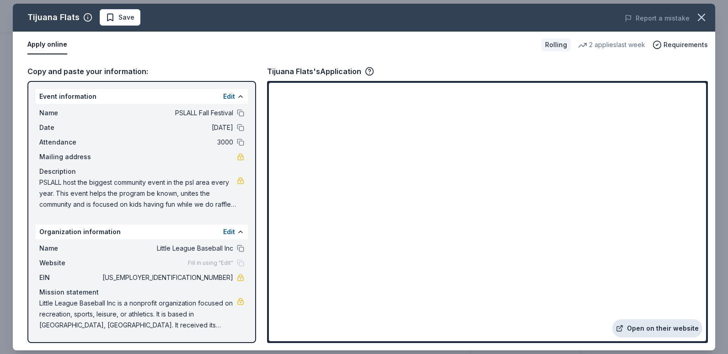
click at [651, 328] on link "Open on their website" at bounding box center [658, 328] width 90 height 18
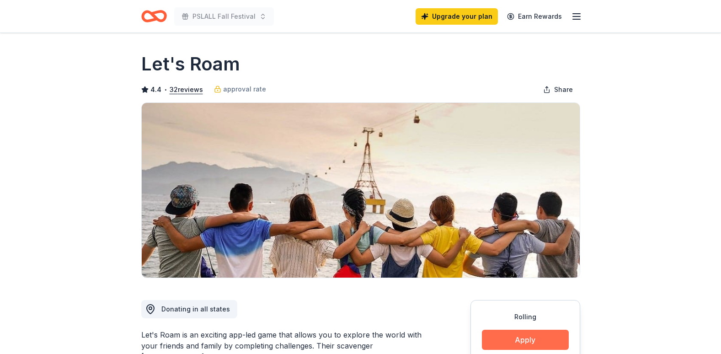
click at [536, 341] on button "Apply" at bounding box center [525, 340] width 87 height 20
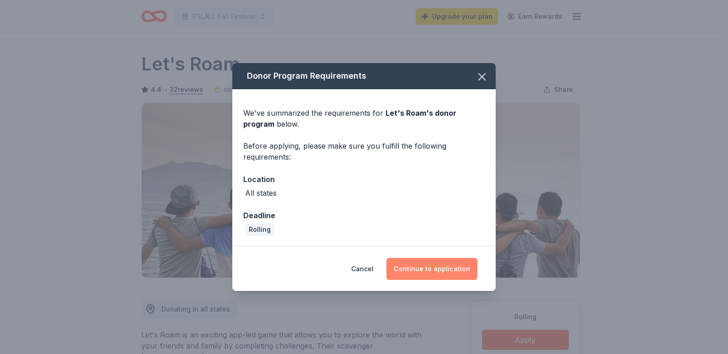
click at [425, 272] on button "Continue to application" at bounding box center [432, 269] width 91 height 22
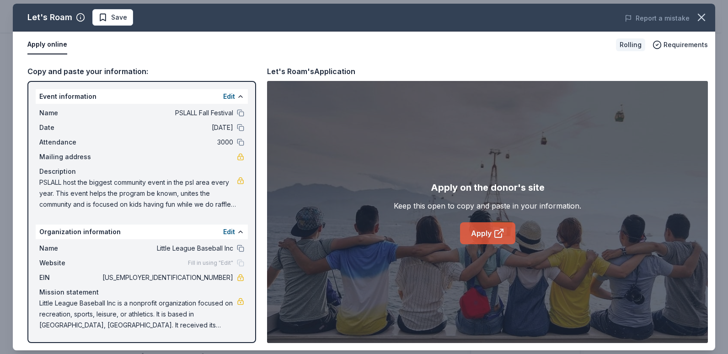
click at [474, 238] on link "Apply" at bounding box center [487, 233] width 55 height 22
click at [703, 19] on icon "button" at bounding box center [702, 17] width 6 height 6
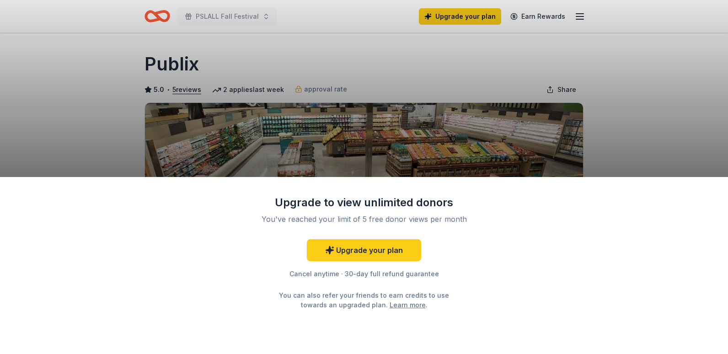
click at [624, 138] on div "Upgrade to view unlimited donors You've reached your limit of 5 free donor view…" at bounding box center [364, 177] width 728 height 354
click at [611, 138] on div "Upgrade to view unlimited donors You've reached your limit of 5 free donor view…" at bounding box center [364, 177] width 728 height 354
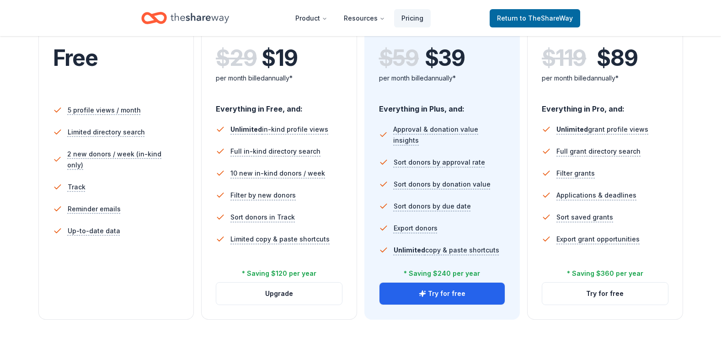
scroll to position [218, 0]
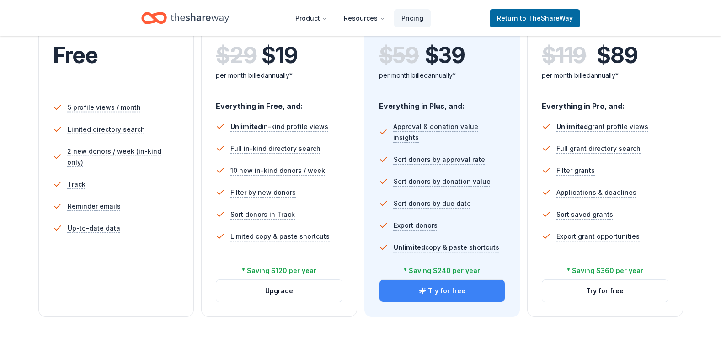
click at [425, 294] on icon "button" at bounding box center [422, 290] width 7 height 7
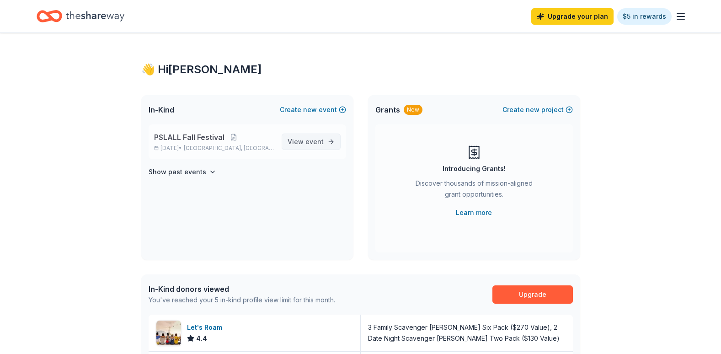
click at [301, 141] on span "View event" at bounding box center [306, 141] width 36 height 11
